Goal: Transaction & Acquisition: Purchase product/service

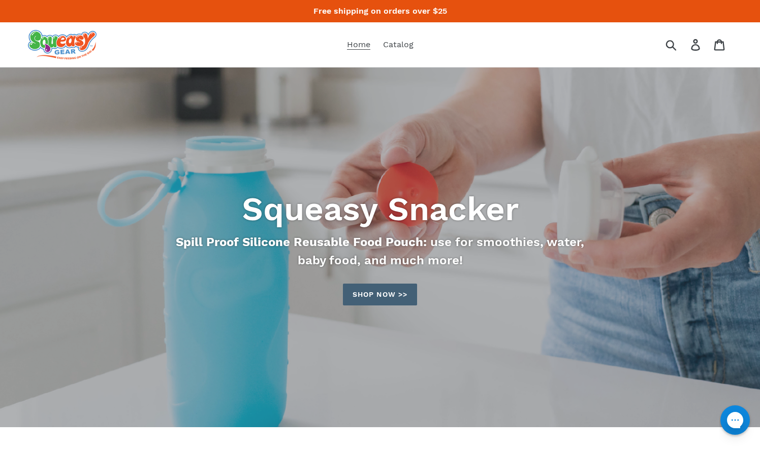
click at [395, 296] on link "Shop now >>" at bounding box center [380, 295] width 74 height 22
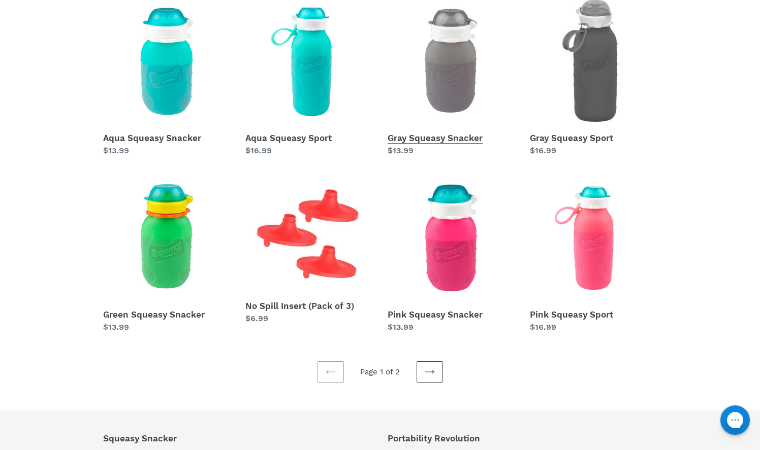
scroll to position [208, 0]
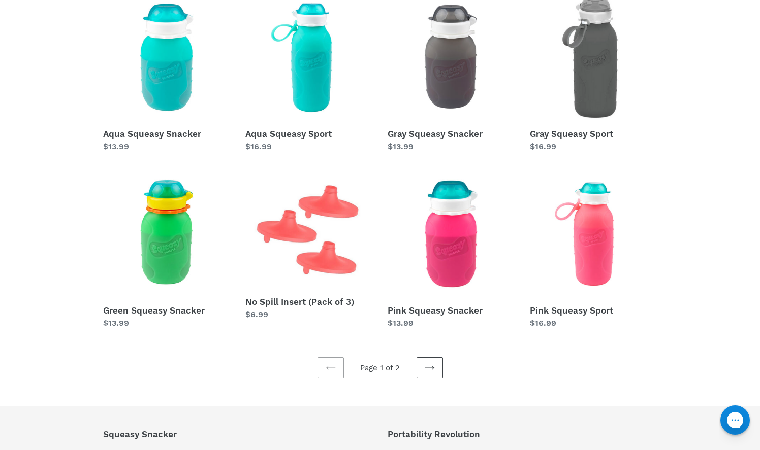
click at [300, 251] on link "No Spill Insert (Pack of 3)" at bounding box center [308, 246] width 127 height 151
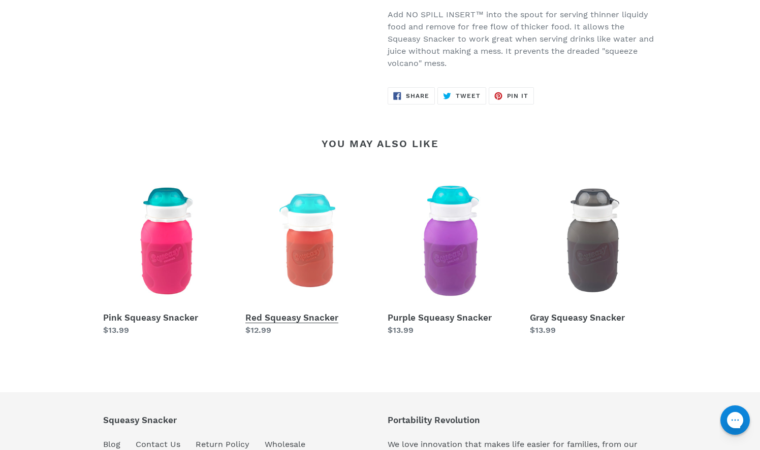
scroll to position [324, 0]
